Goal: Book appointment/travel/reservation

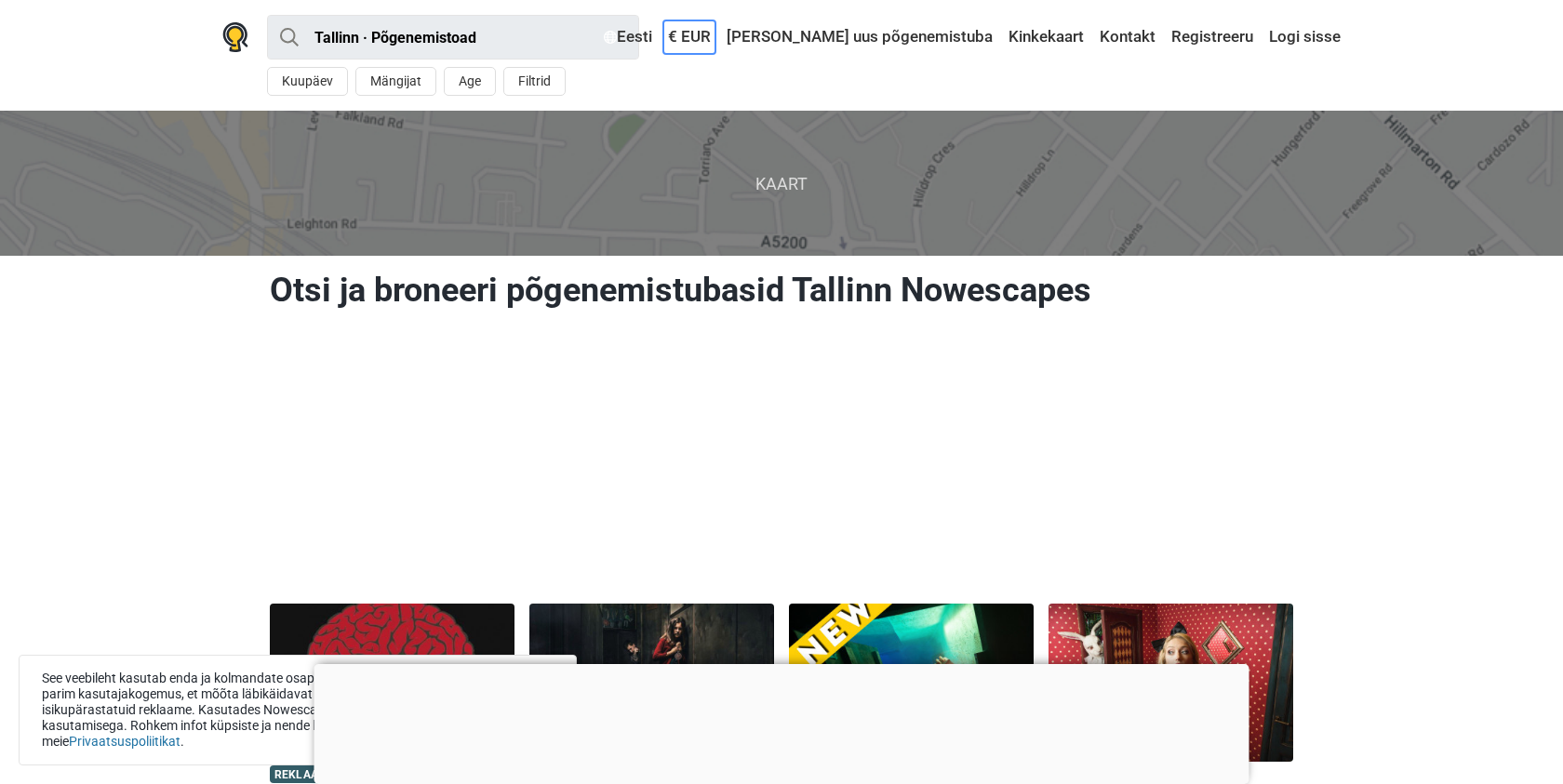
click at [715, 35] on link "€ EUR" at bounding box center [689, 36] width 52 height 33
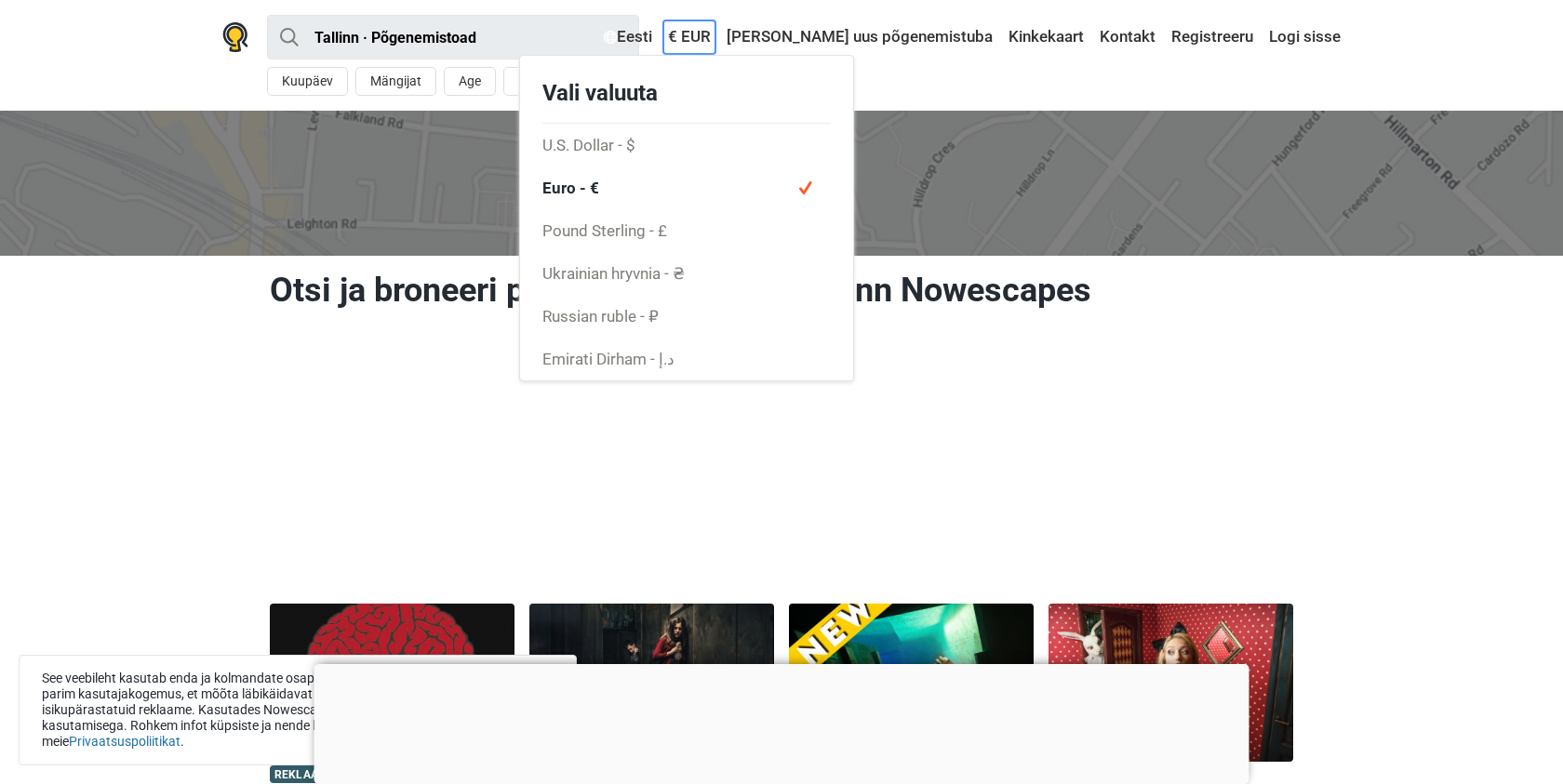
click at [715, 35] on link "€ EUR" at bounding box center [689, 36] width 52 height 33
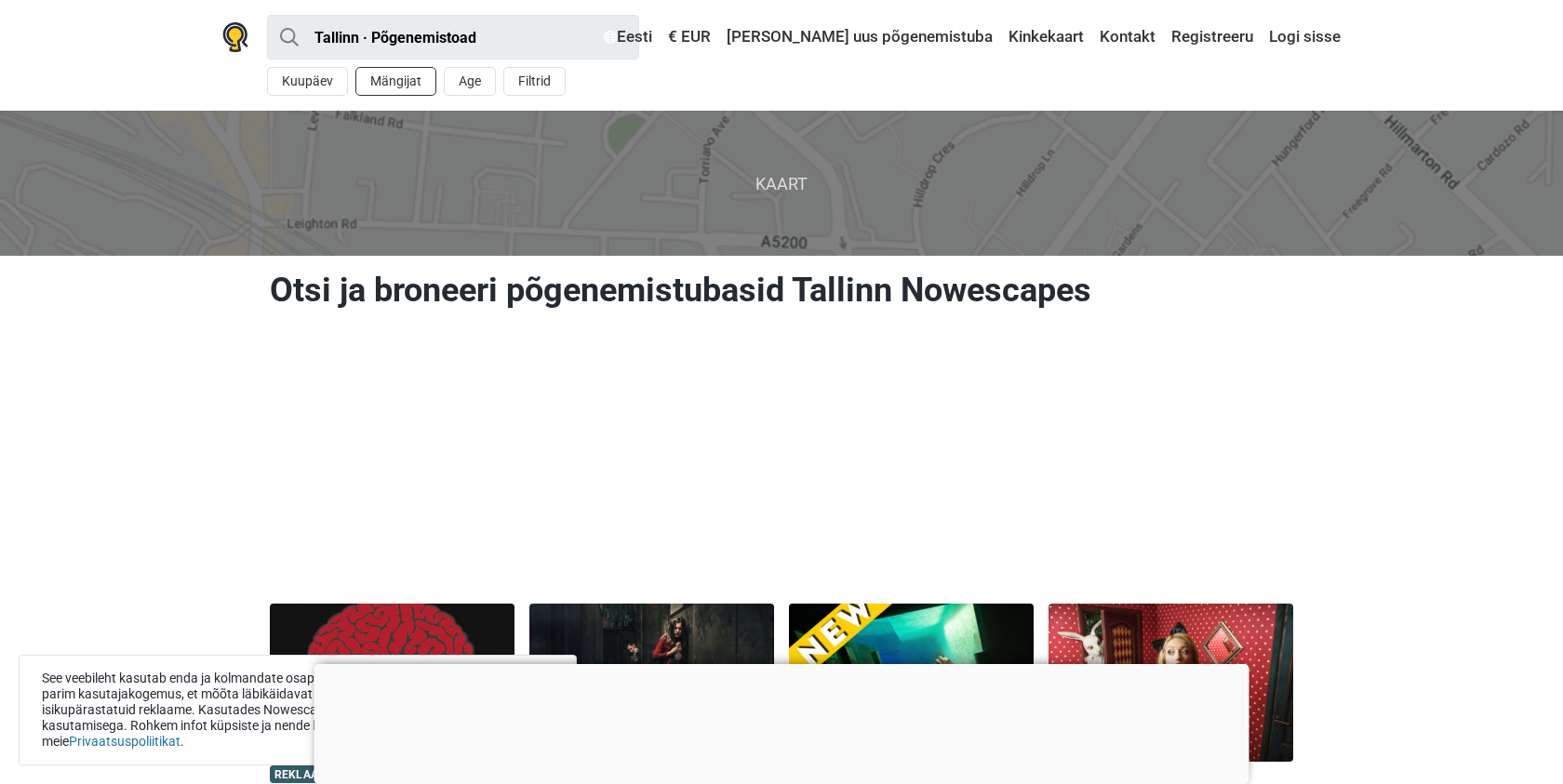
click at [393, 86] on button "Mängijat" at bounding box center [395, 81] width 81 height 29
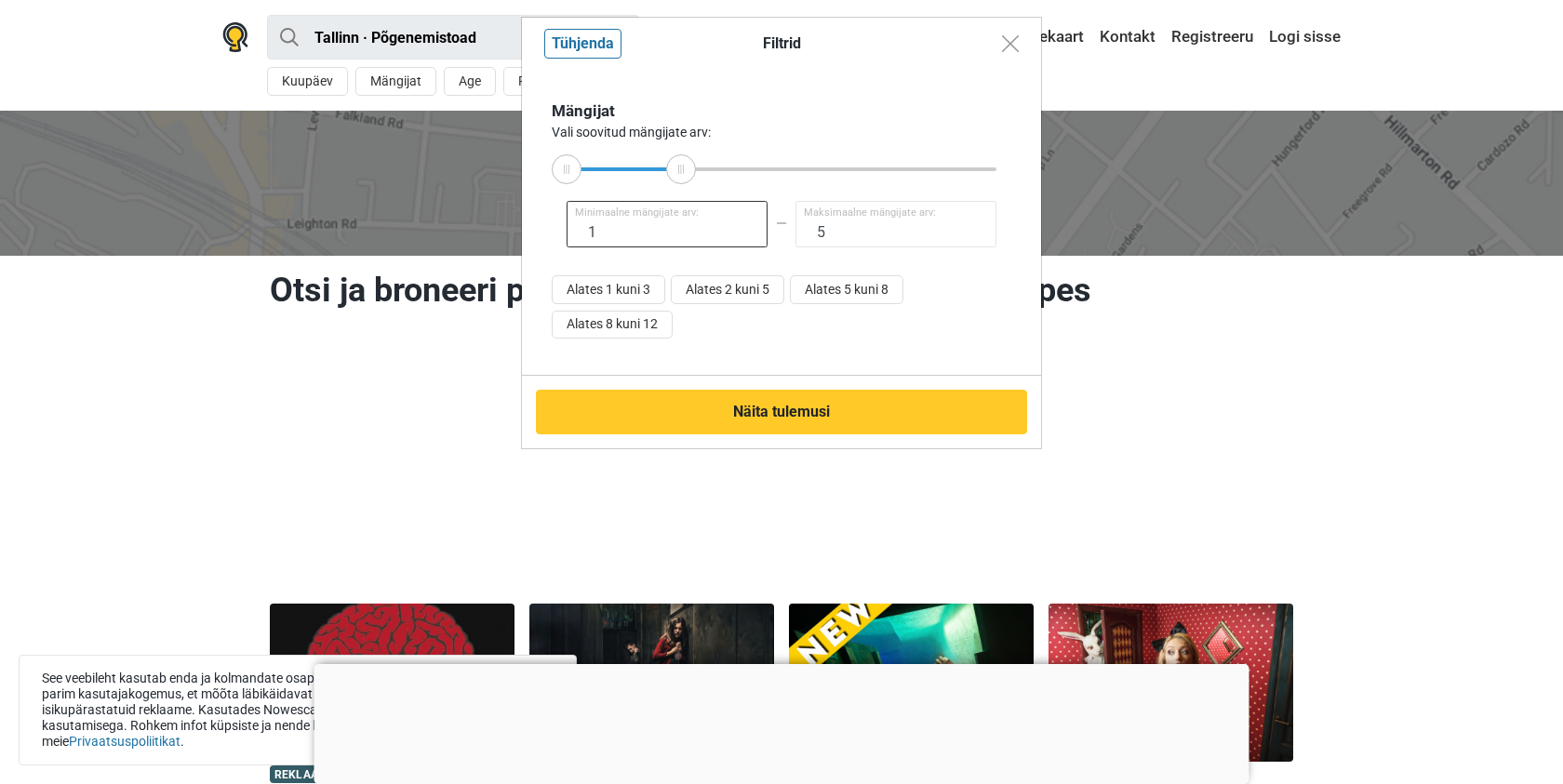
type input "4"
drag, startPoint x: 999, startPoint y: 177, endPoint x: 649, endPoint y: 201, distance: 350.5
click at [649, 201] on div "Mängijat Vali soovitud mängijate arv: 1 Minimaalne mängijate arv: 4 Maksimaalne…" at bounding box center [781, 223] width 459 height 246
type input "4"
drag, startPoint x: 572, startPoint y: 179, endPoint x: 655, endPoint y: 177, distance: 82.8
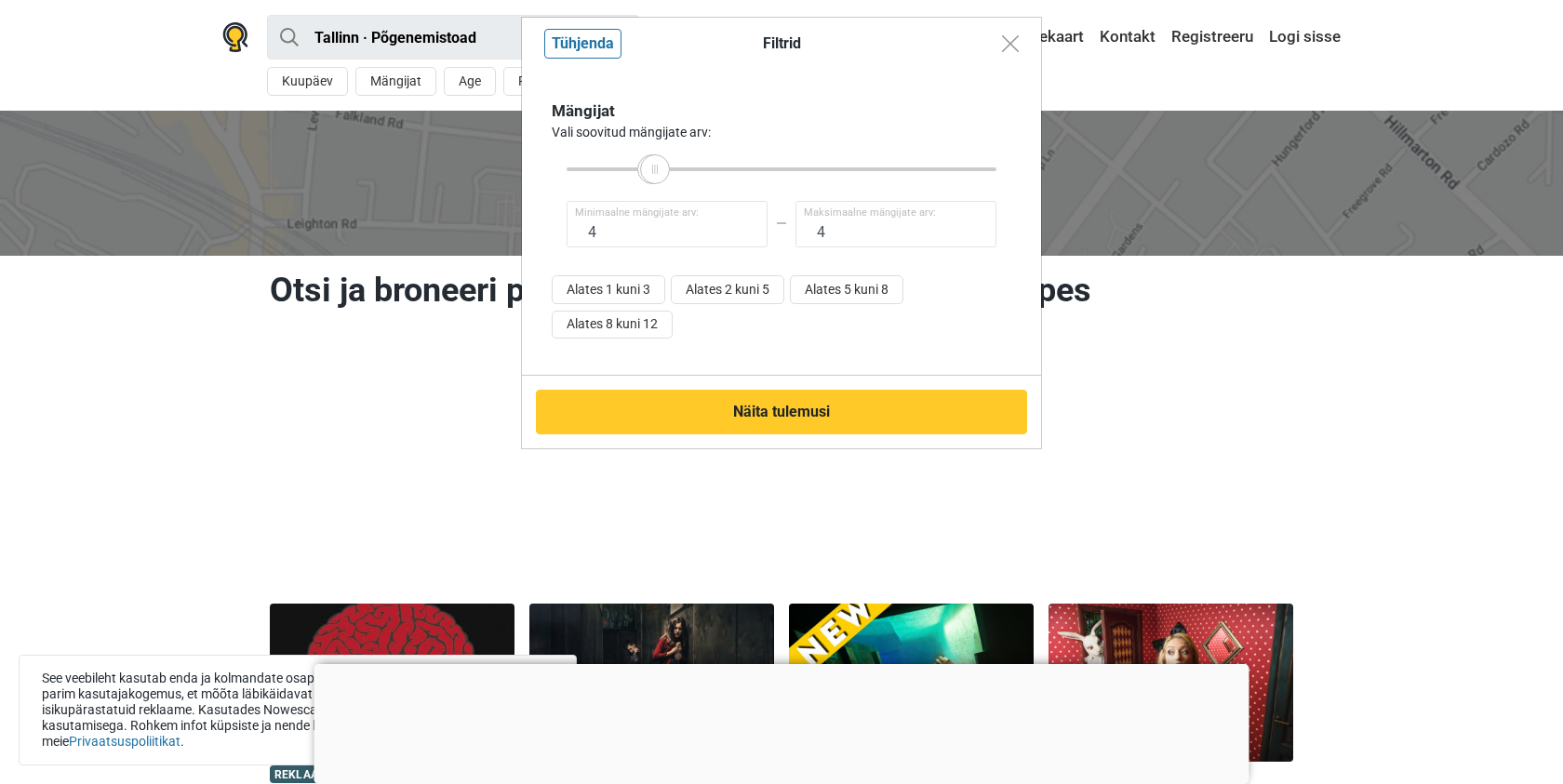
click at [655, 171] on div at bounding box center [781, 169] width 430 height 4
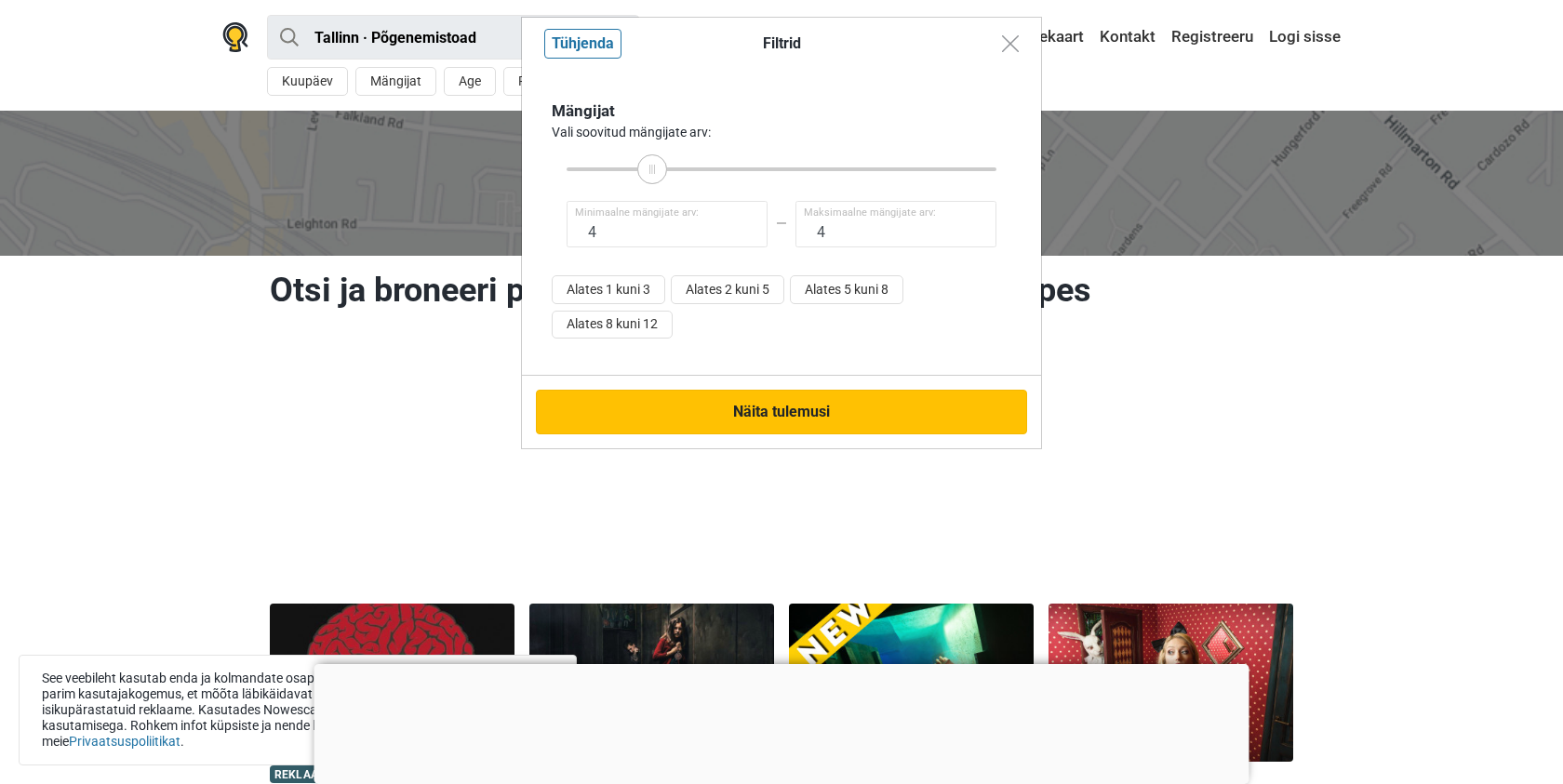
click at [772, 409] on button "Näita tulemusi" at bounding box center [781, 412] width 491 height 45
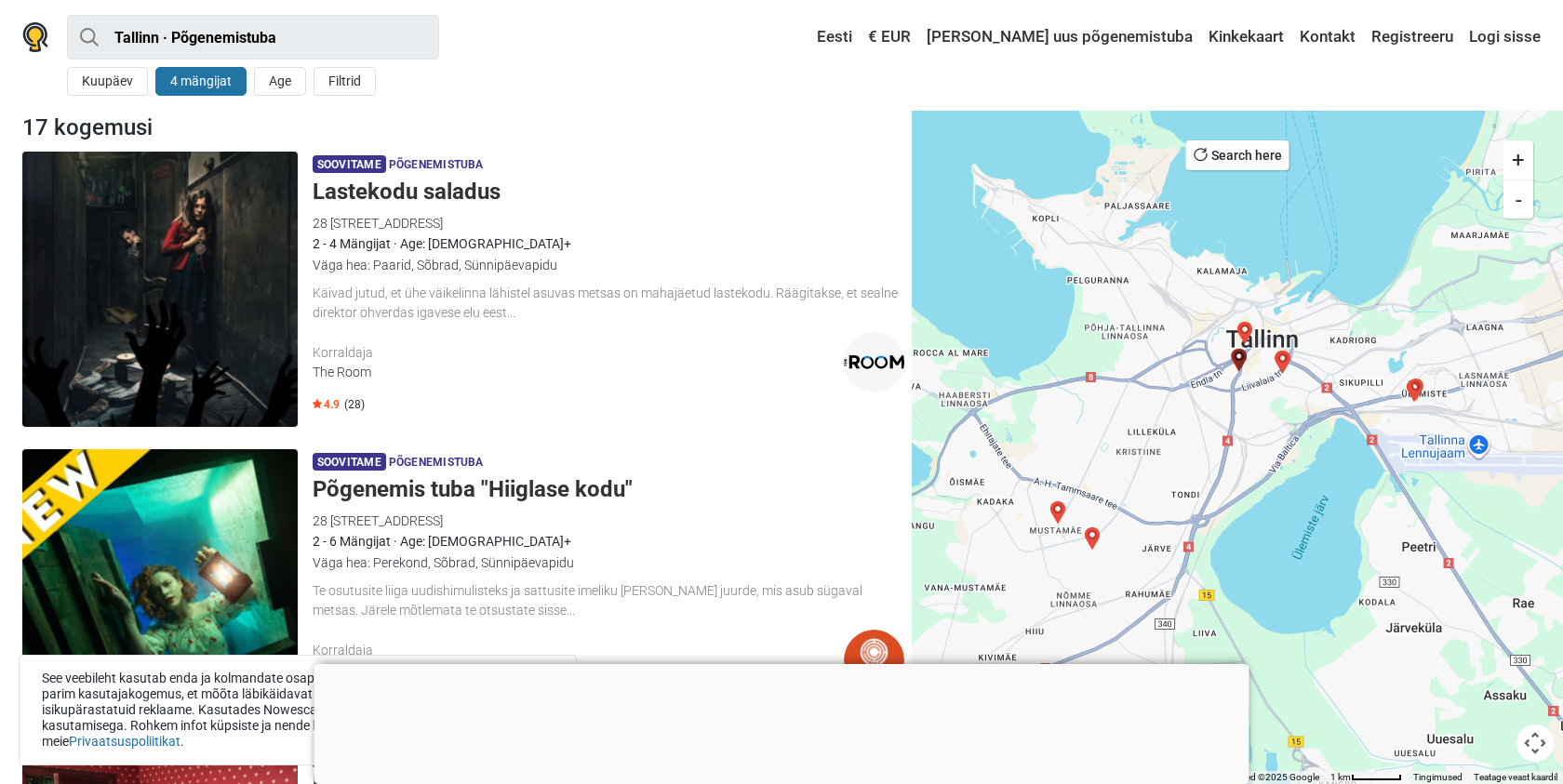
click at [775, 664] on div at bounding box center [781, 664] width 935 height 0
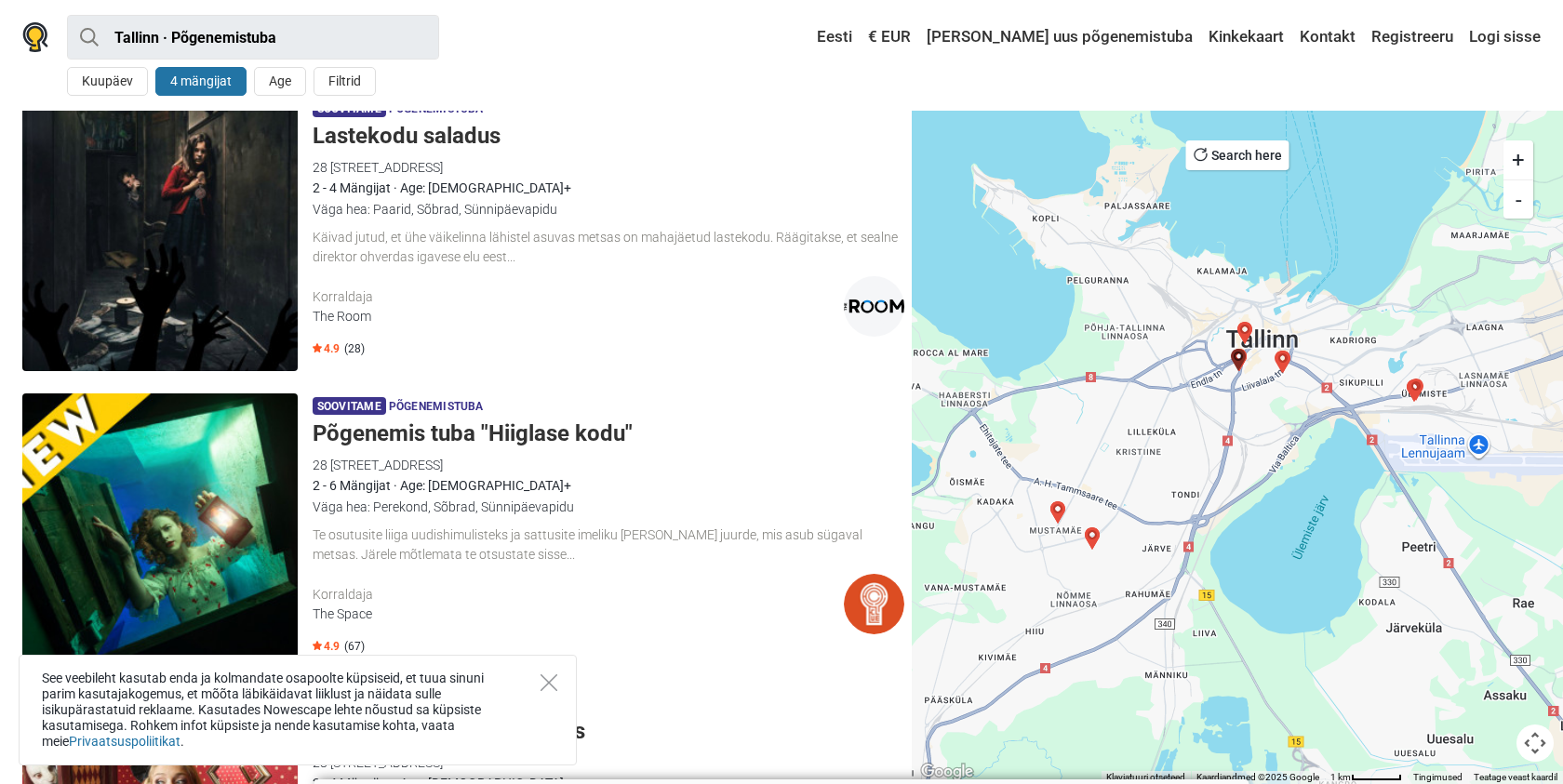
scroll to position [63, 0]
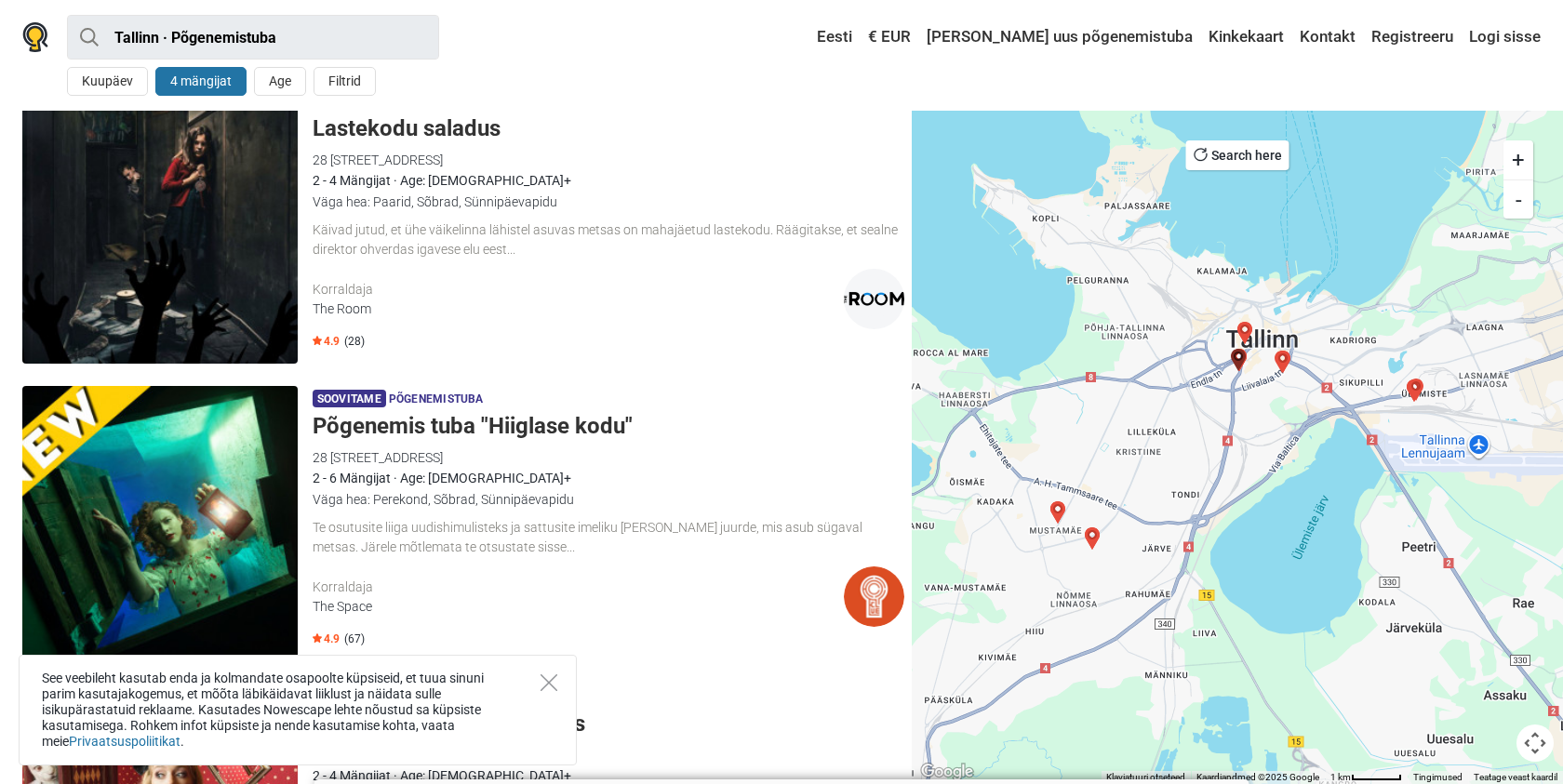
click at [484, 144] on div "Soovitame Põgenemistuba Lastekodu saladus 28 Pärnu maantee, 10141 Tallinn, Esto…" at bounding box center [609, 225] width 592 height 275
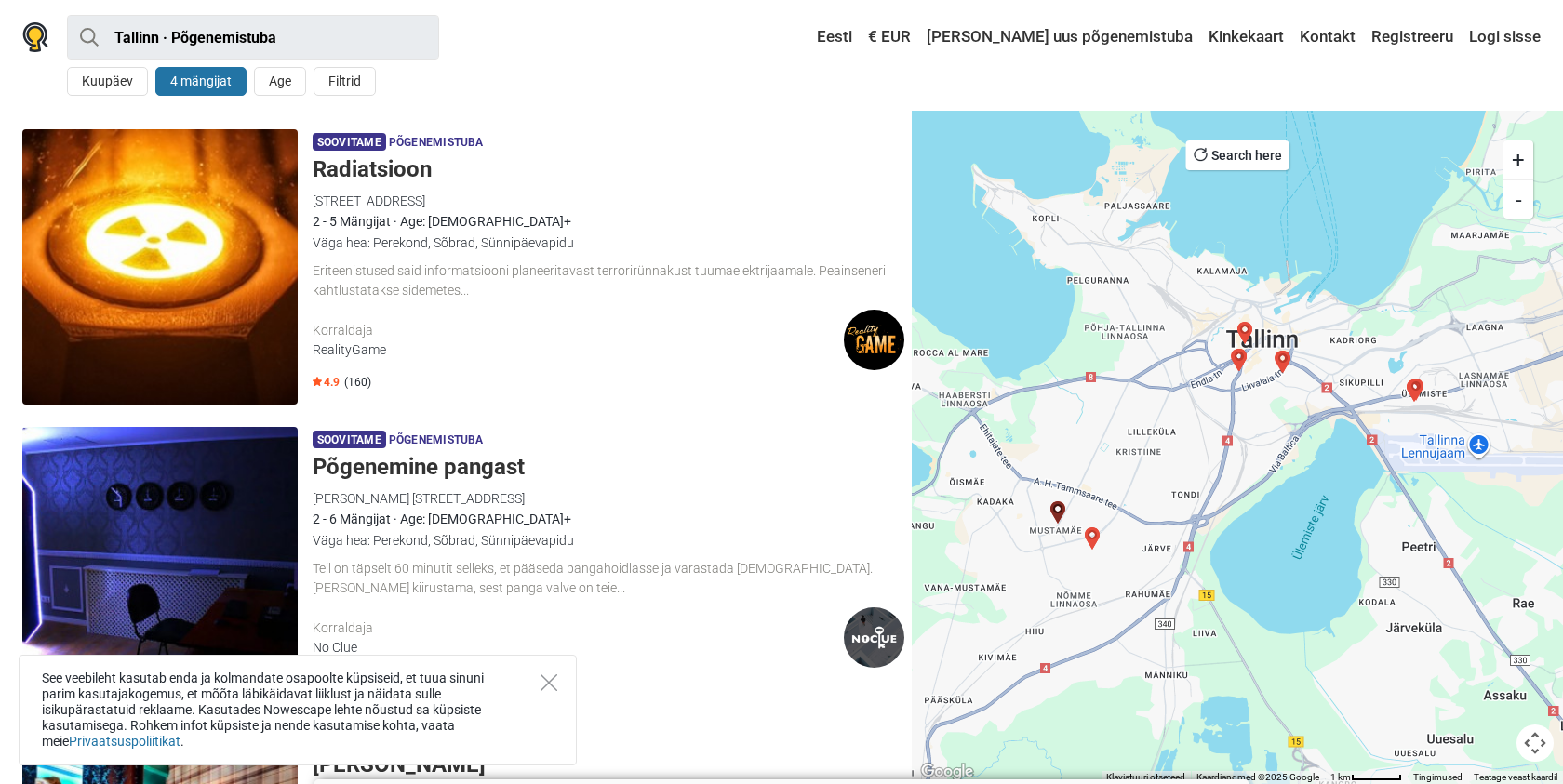
scroll to position [945, 0]
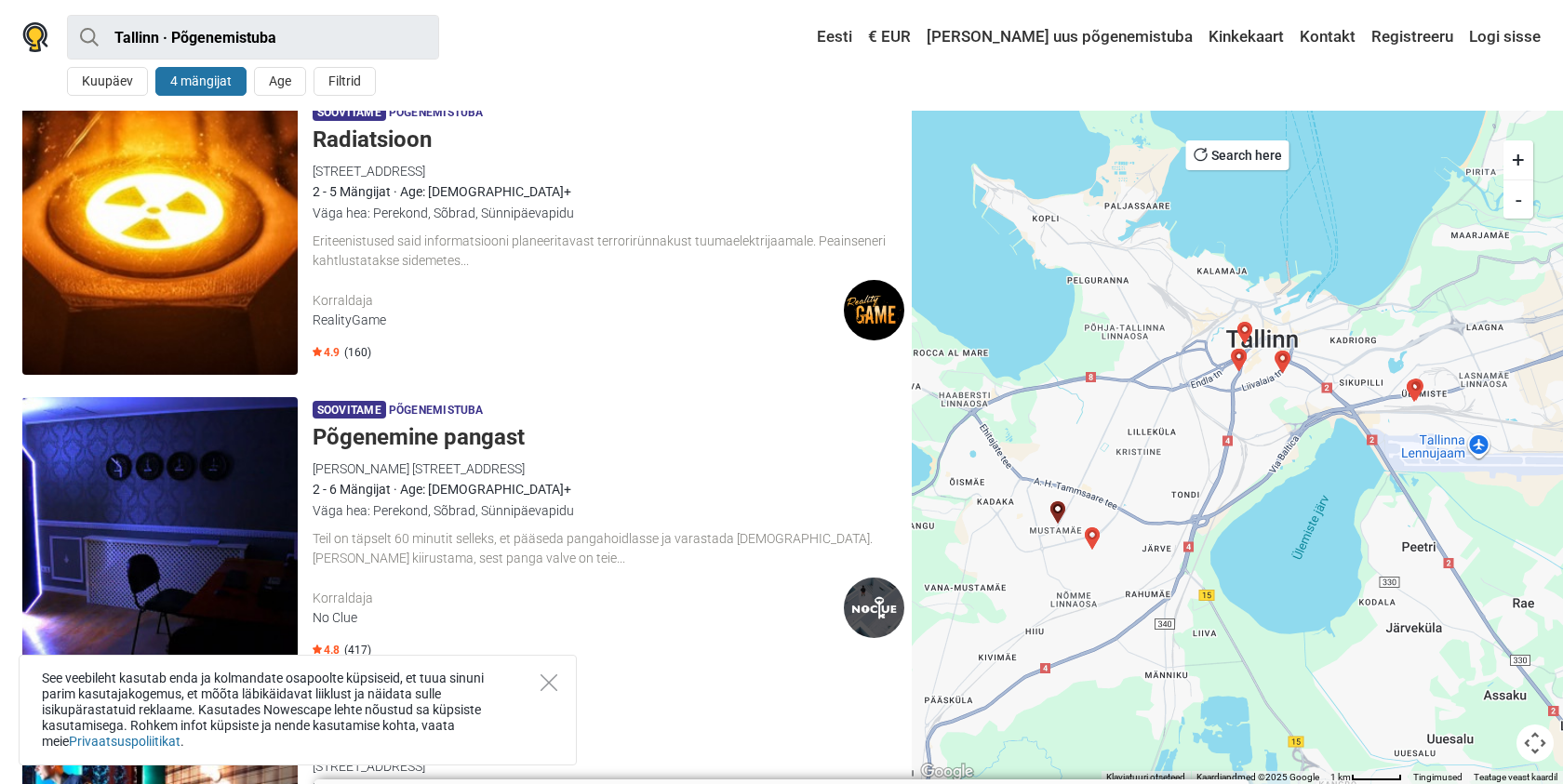
click at [384, 141] on h5 "Radiatsioon" at bounding box center [609, 139] width 592 height 27
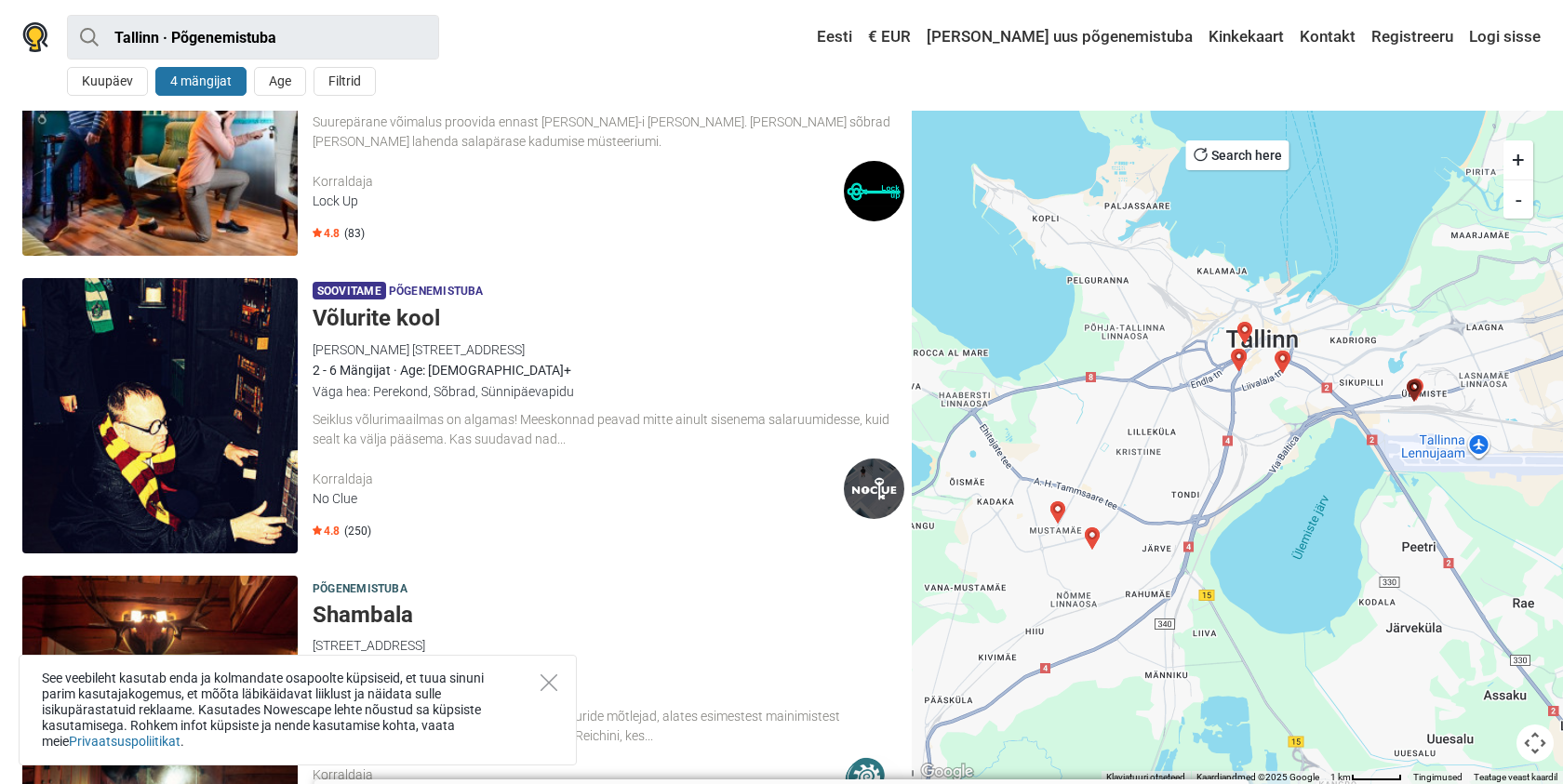
scroll to position [1662, 0]
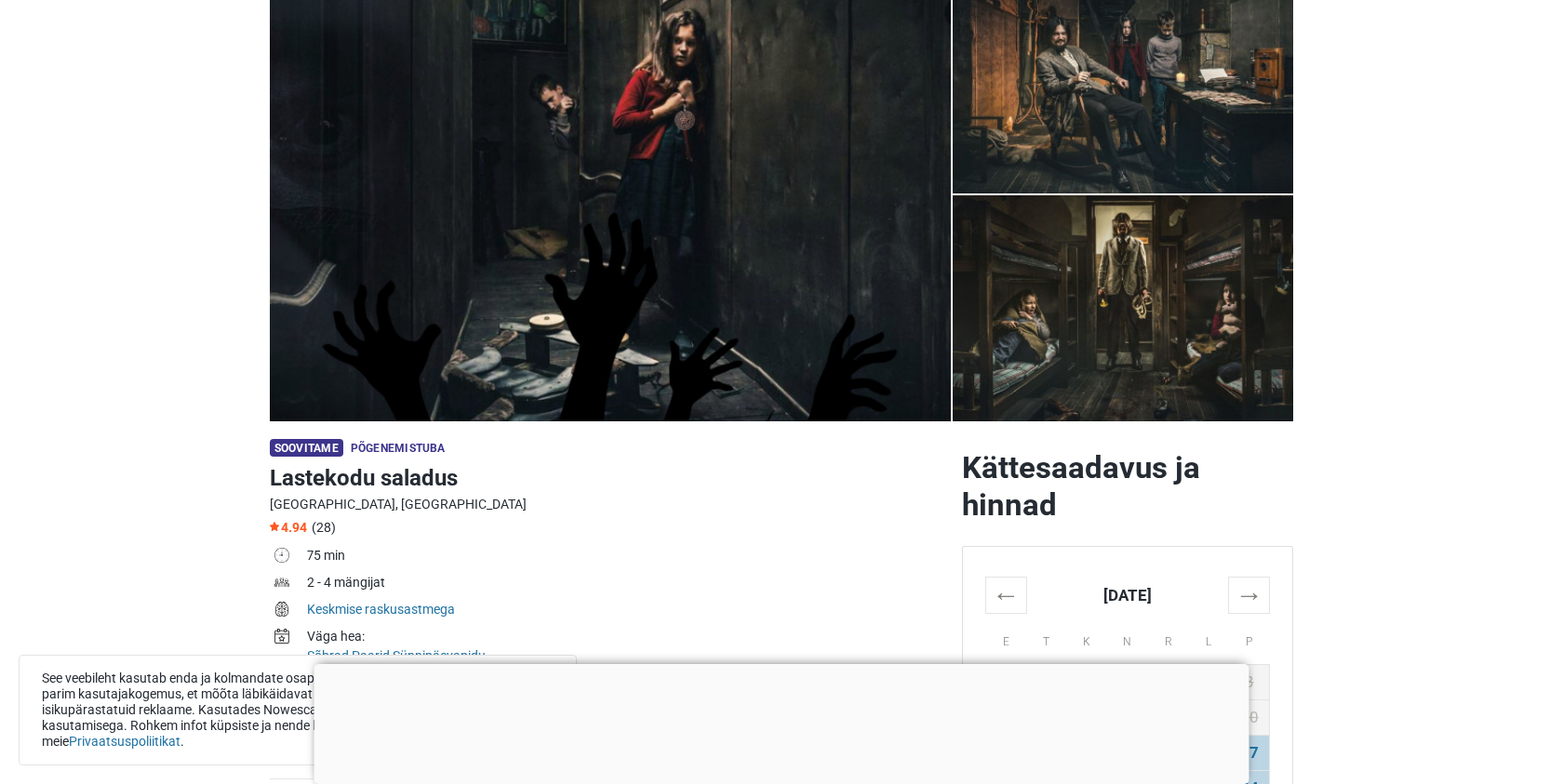
scroll to position [172, 0]
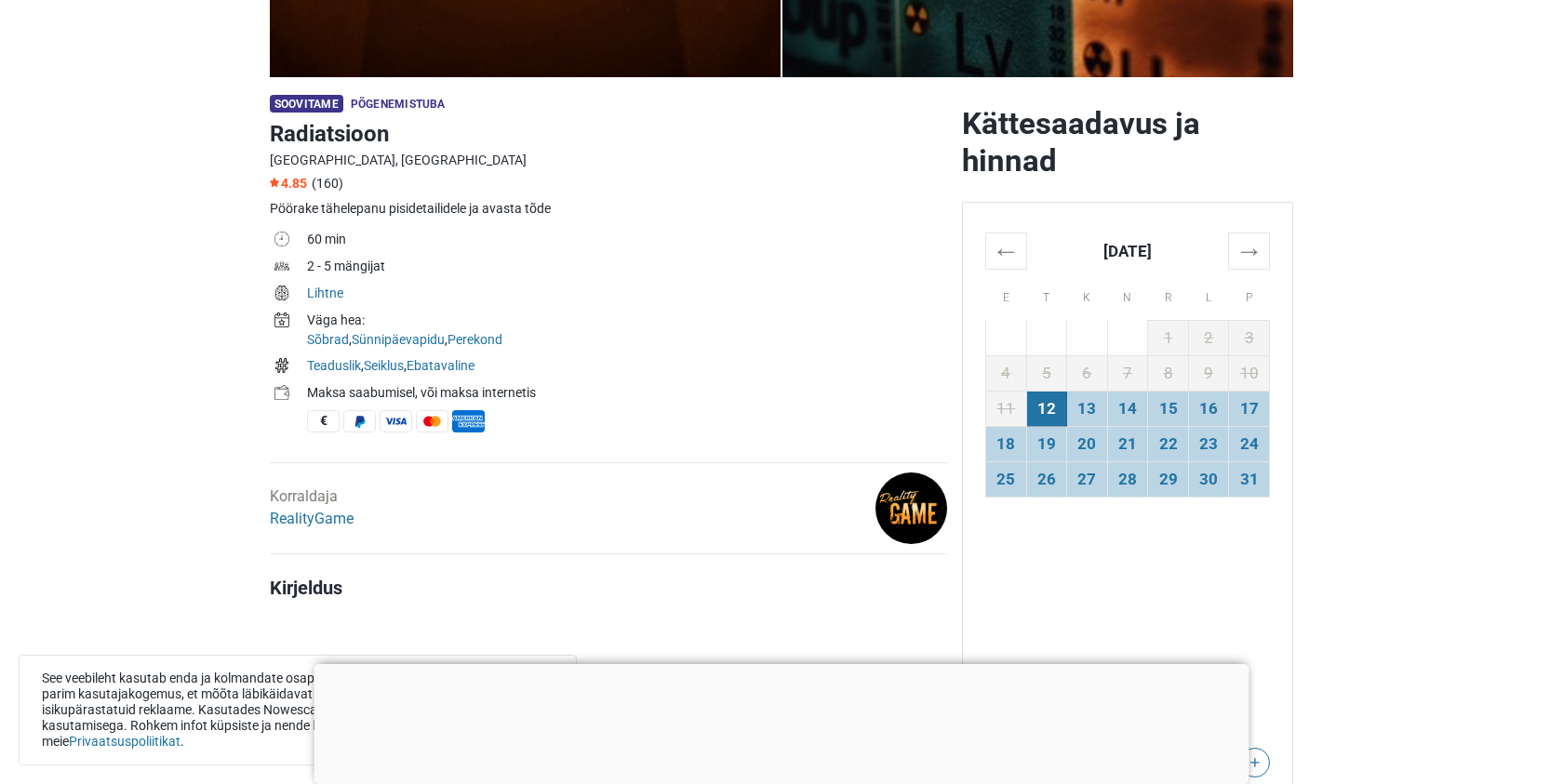
scroll to position [202, 0]
